Goal: Navigation & Orientation: Find specific page/section

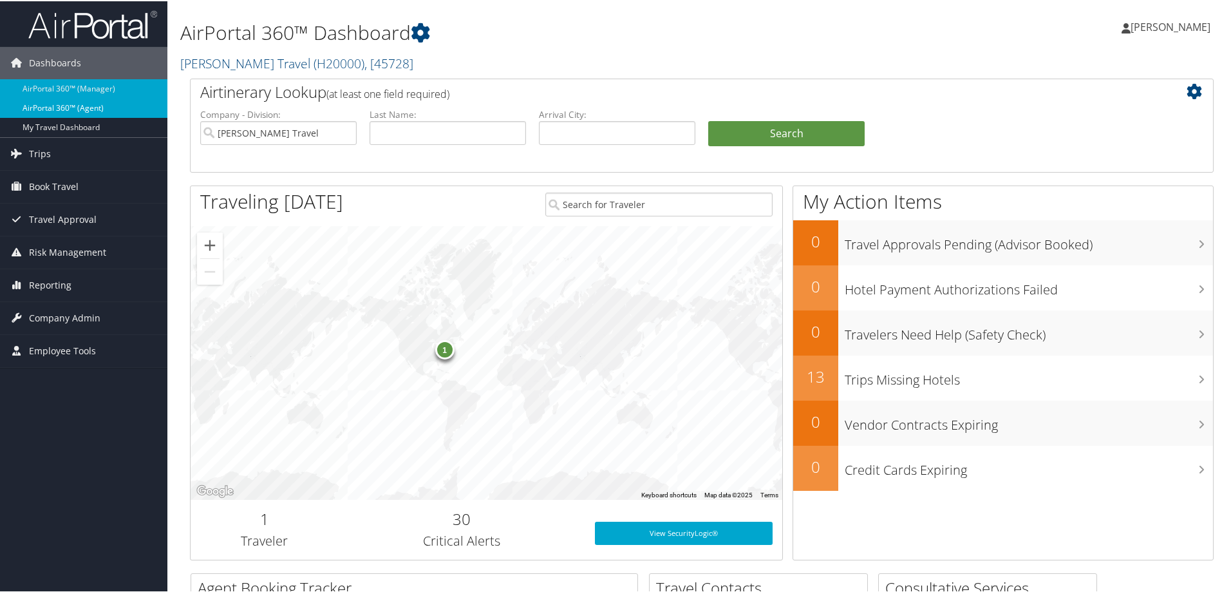
click at [34, 107] on link "AirPortal 360™ (Agent)" at bounding box center [83, 106] width 167 height 19
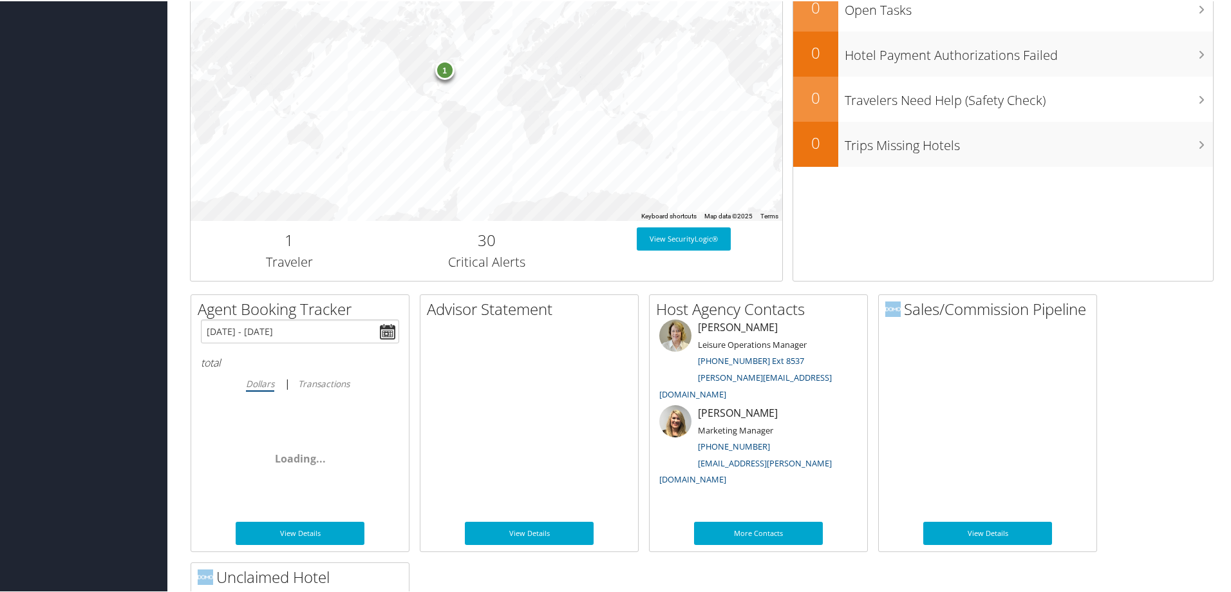
scroll to position [644, 0]
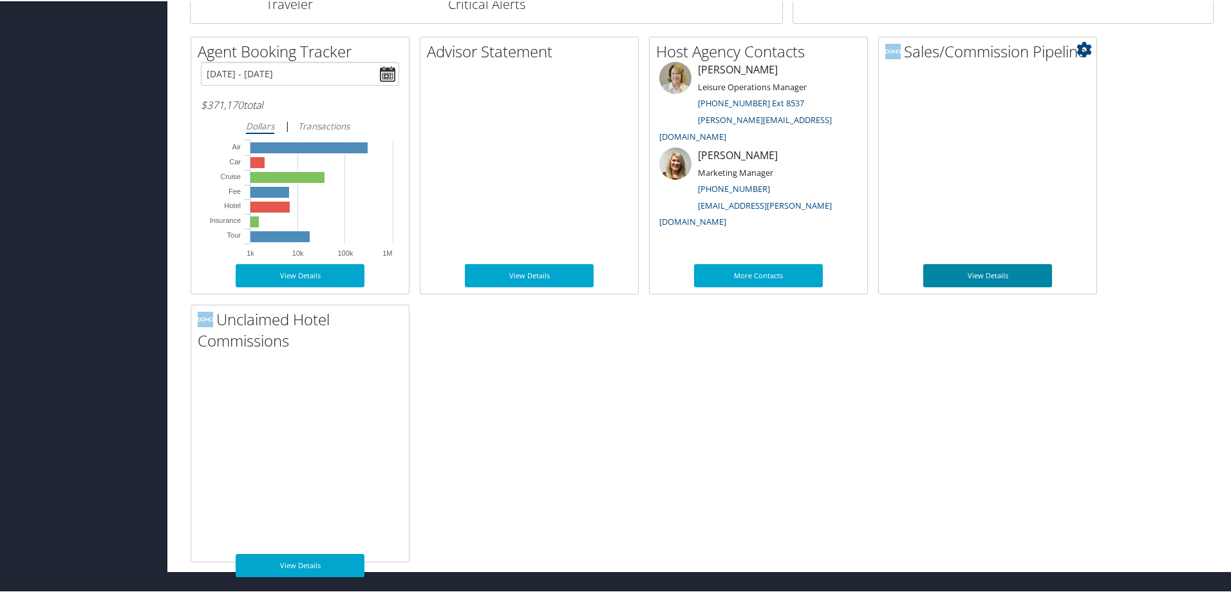
click at [993, 274] on link "View Details" at bounding box center [987, 274] width 129 height 23
